Goal: Information Seeking & Learning: Learn about a topic

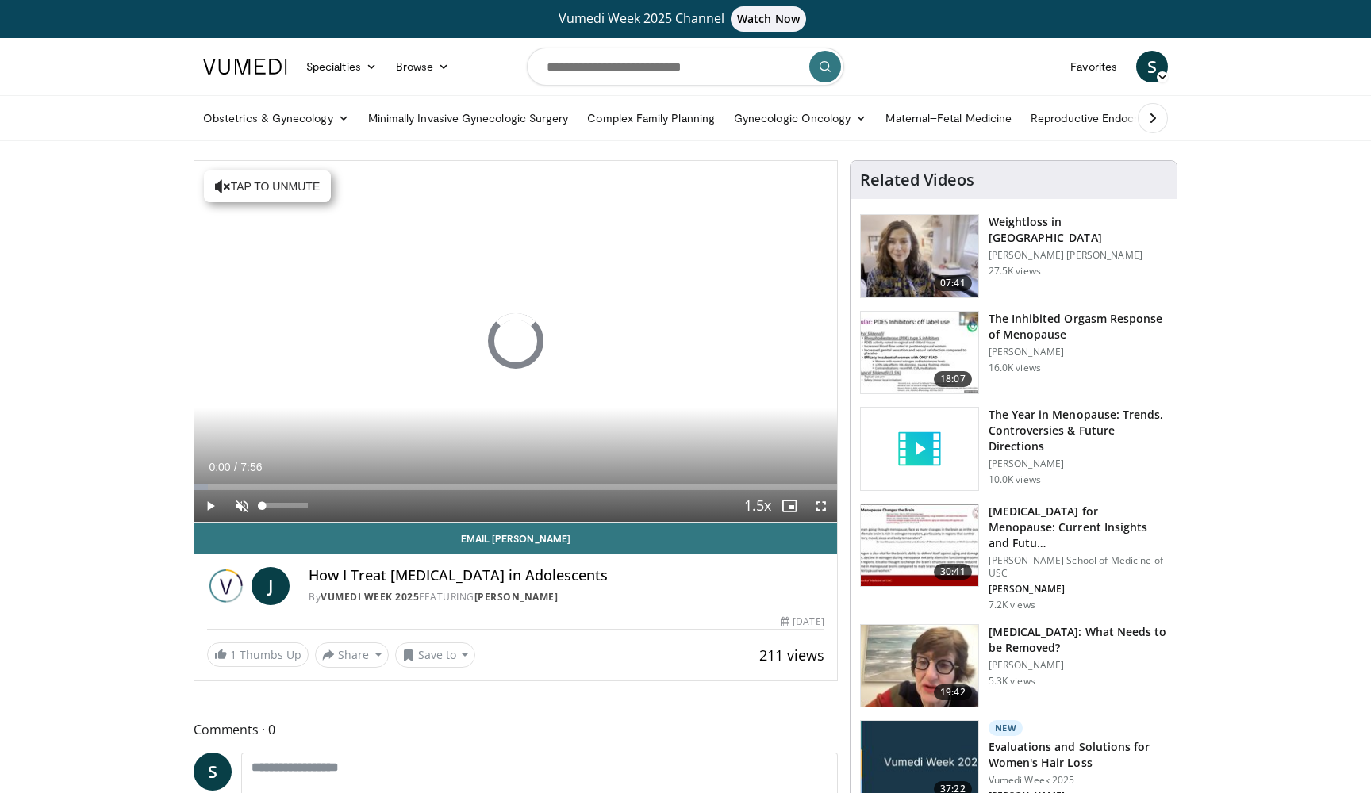
click at [239, 510] on span "Video Player" at bounding box center [242, 506] width 32 height 32
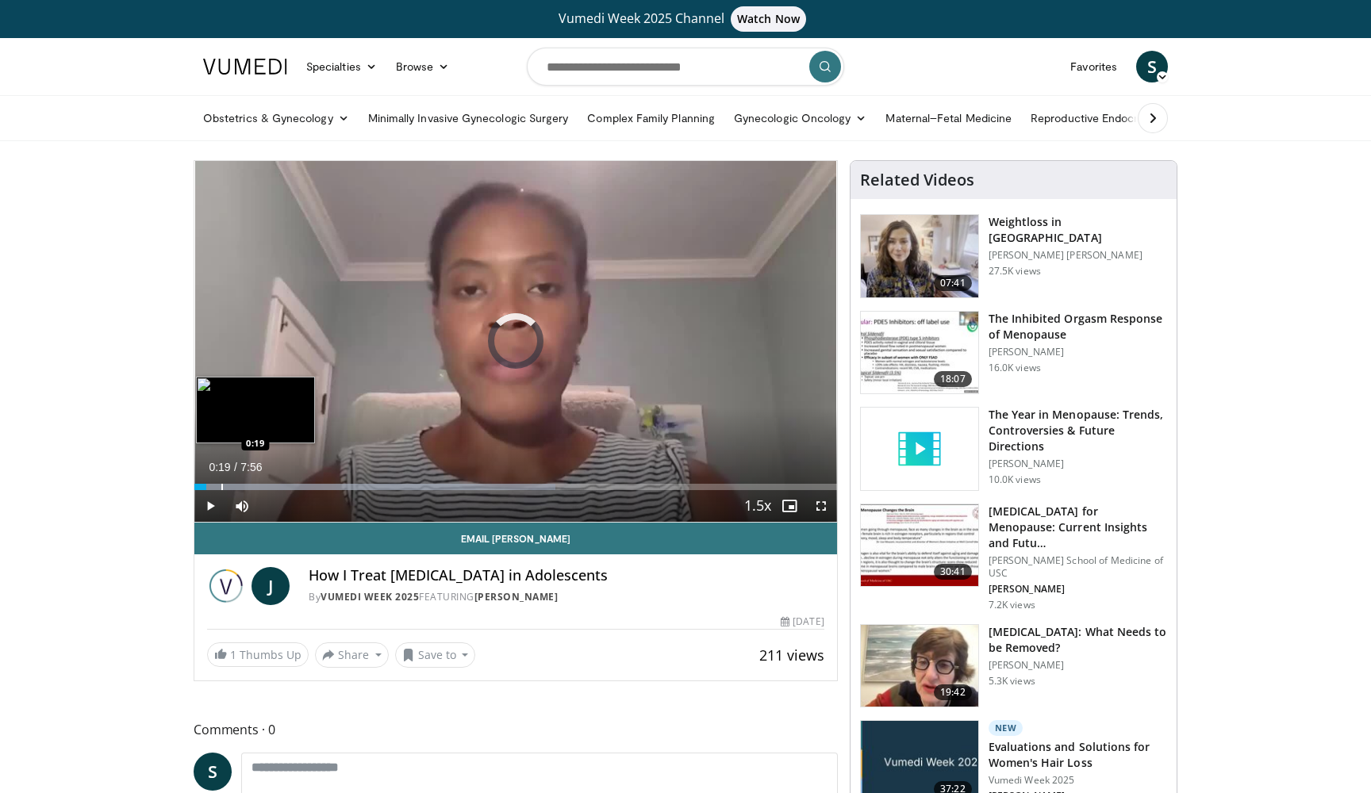
click at [221, 487] on div "Progress Bar" at bounding box center [222, 487] width 2 height 6
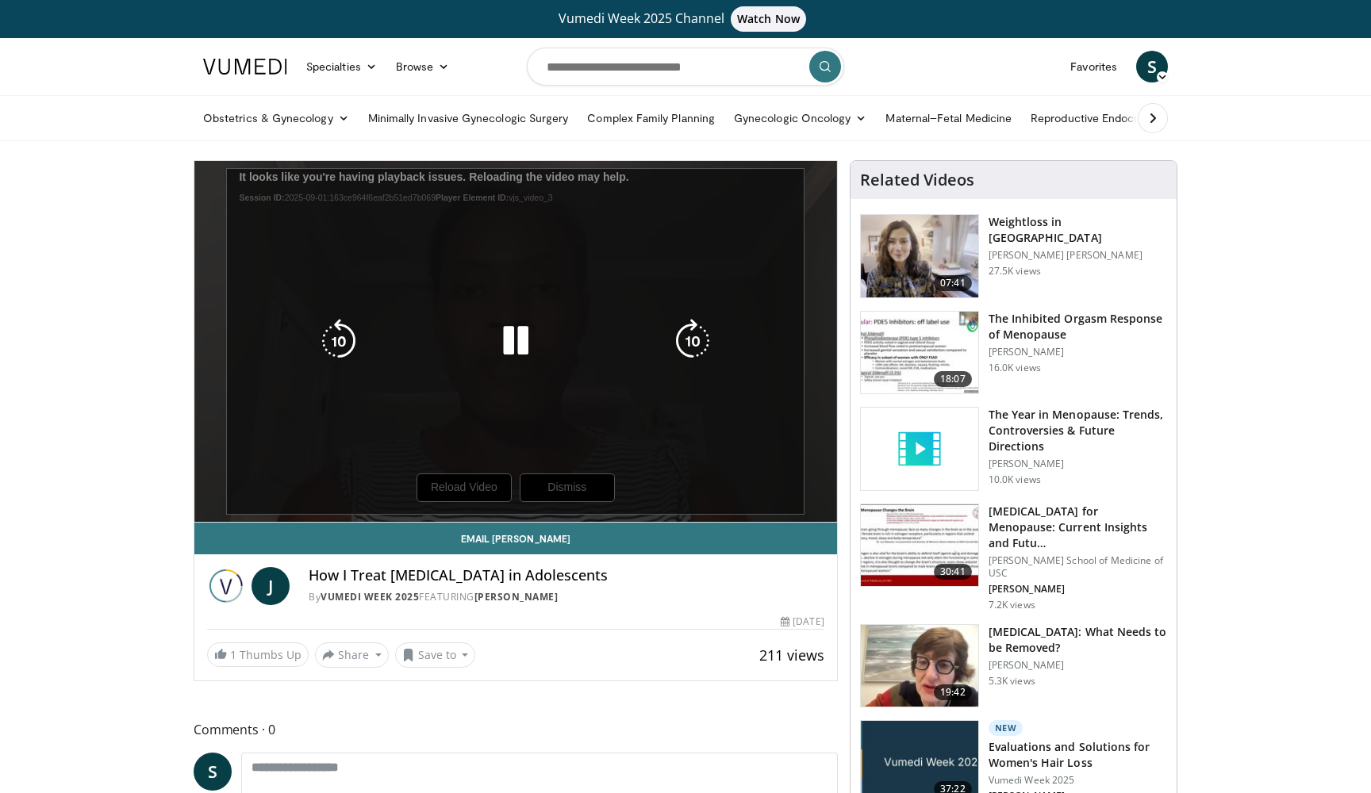
click at [562, 488] on div "10 seconds Tap to unmute" at bounding box center [515, 341] width 643 height 361
click at [513, 336] on icon "Video Player" at bounding box center [515, 341] width 44 height 44
click at [570, 487] on div "10 seconds Tap to unmute" at bounding box center [515, 341] width 643 height 361
click at [509, 346] on icon "Video Player" at bounding box center [515, 341] width 44 height 44
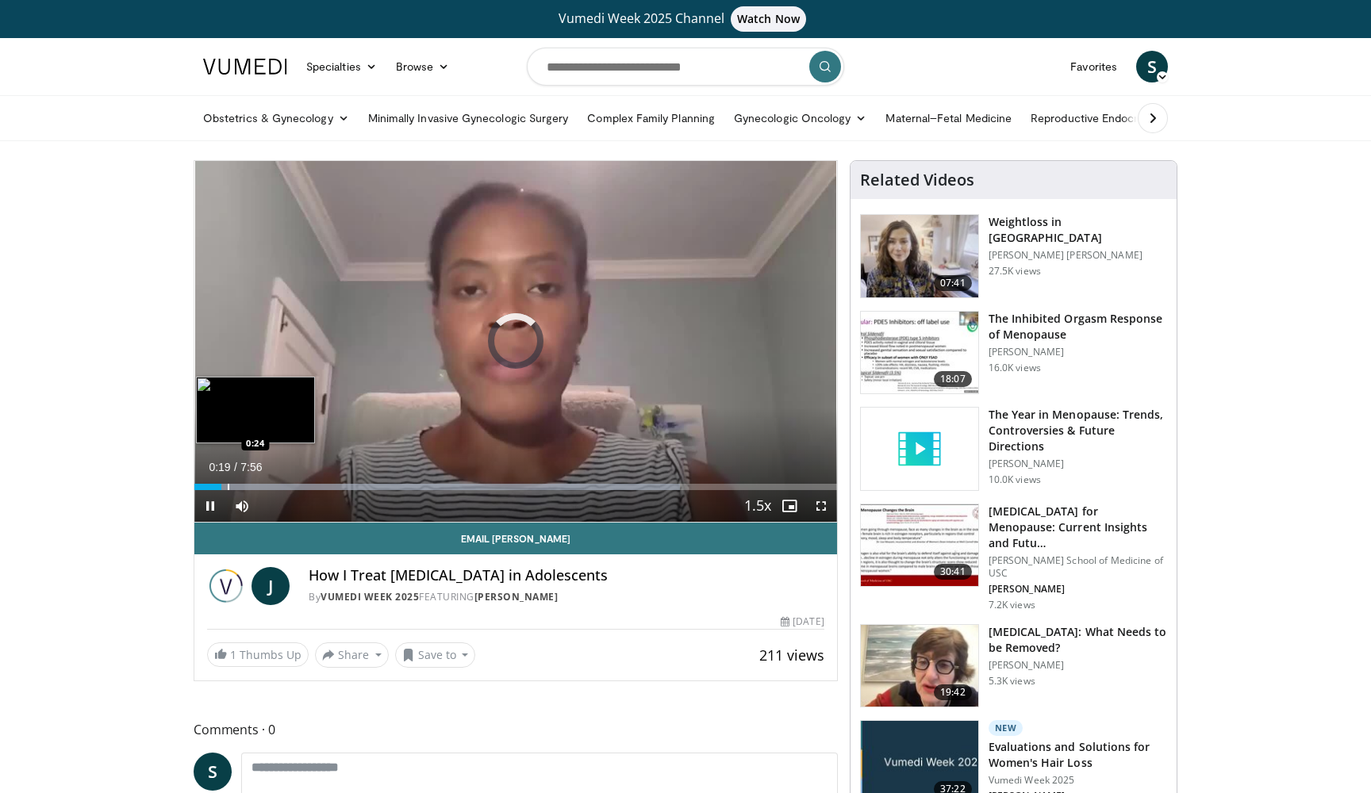
click at [228, 486] on div "Progress Bar" at bounding box center [229, 487] width 2 height 6
click at [247, 488] on div "Progress Bar" at bounding box center [248, 487] width 2 height 6
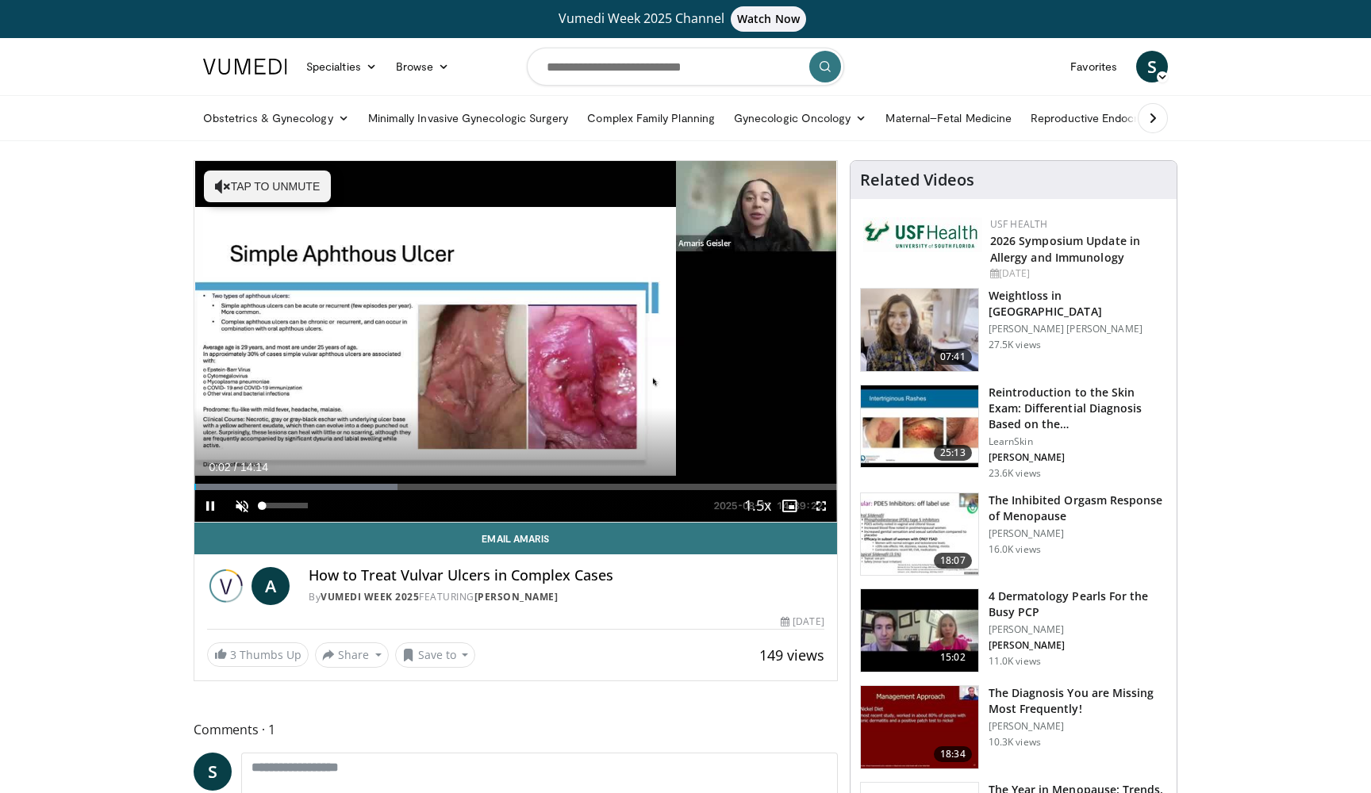
click at [241, 504] on span "Video Player" at bounding box center [242, 506] width 32 height 32
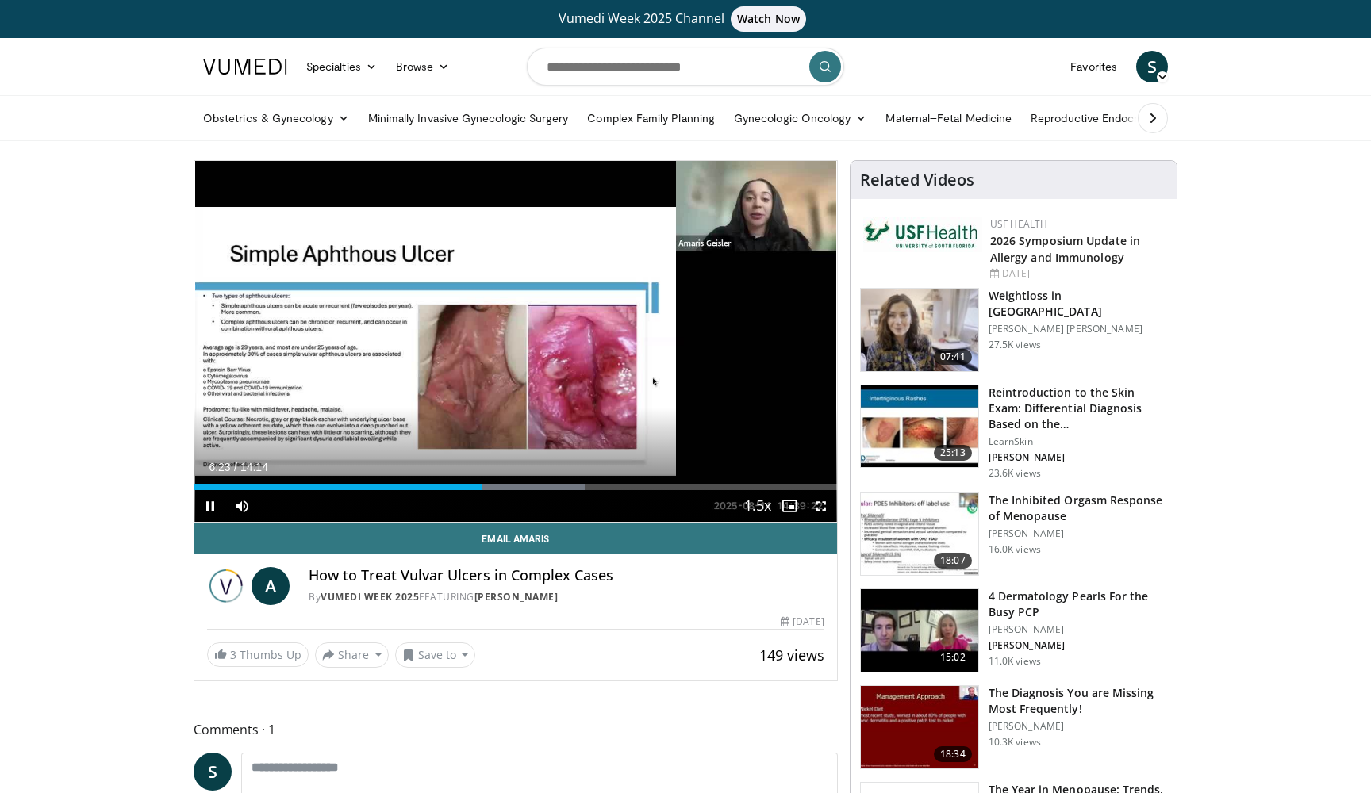
click at [409, 516] on div "Current Time 6:23 / Duration 14:14 Pause Skip Backward Skip Forward Mute Loaded…" at bounding box center [515, 506] width 643 height 32
